Goal: Information Seeking & Learning: Learn about a topic

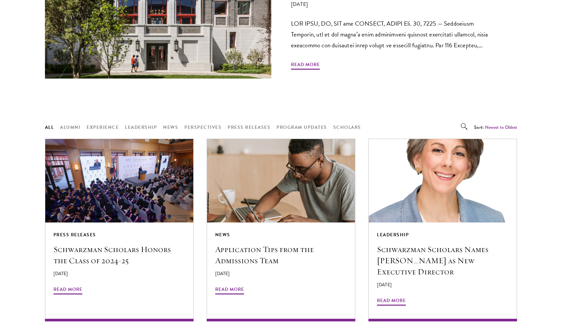
scroll to position [431, 0]
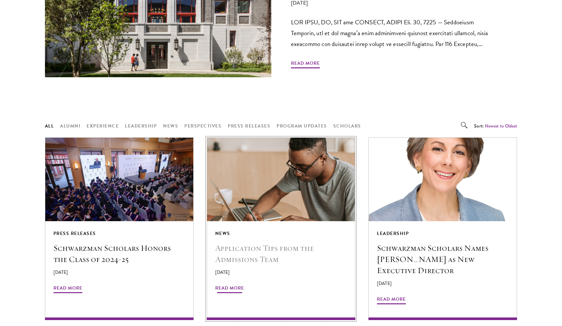
click at [222, 212] on img at bounding box center [281, 179] width 158 height 89
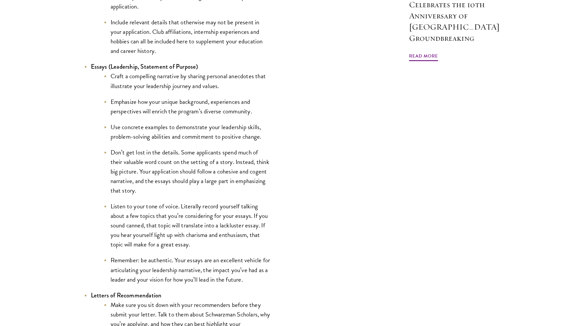
scroll to position [674, 0]
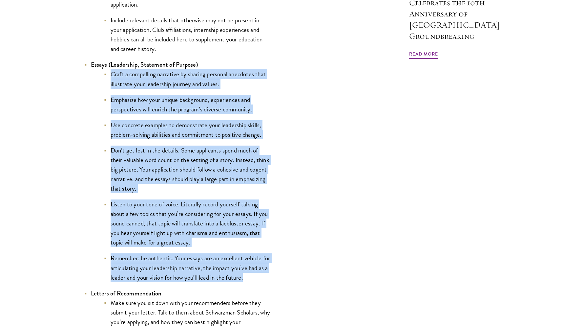
drag, startPoint x: 110, startPoint y: 74, endPoint x: 253, endPoint y: 281, distance: 250.7
click at [253, 281] on ul "Craft a compelling narrative by sharing personal anecdotes that illustrate your…" at bounding box center [181, 175] width 180 height 212
copy ul "Lorem i dolorsitam consectet ad elitsed doeiusmo temporinc utla etdolorema aliq…"
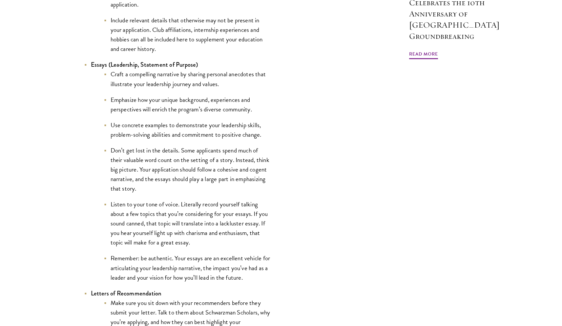
click at [164, 129] on li "Use concrete examples to demonstrate your leadership skills, problem-solving ab…" at bounding box center [187, 129] width 167 height 19
